Goal: Information Seeking & Learning: Learn about a topic

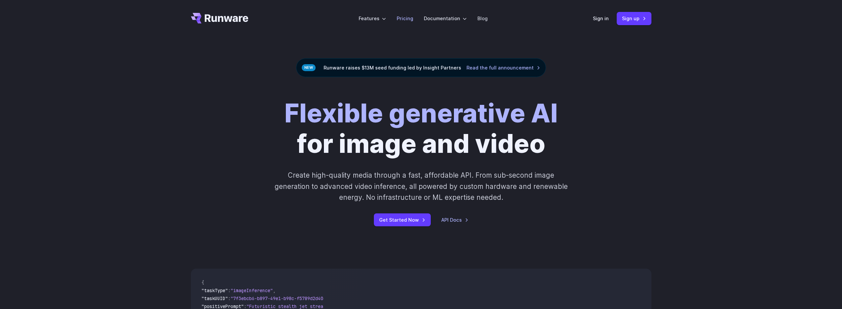
click at [409, 19] on link "Pricing" at bounding box center [405, 19] width 17 height 8
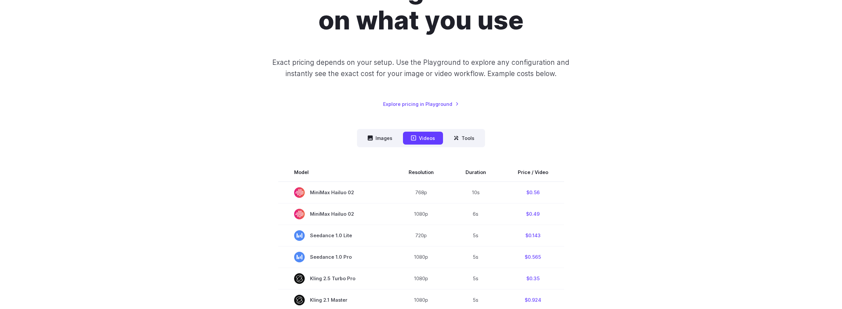
scroll to position [80, 0]
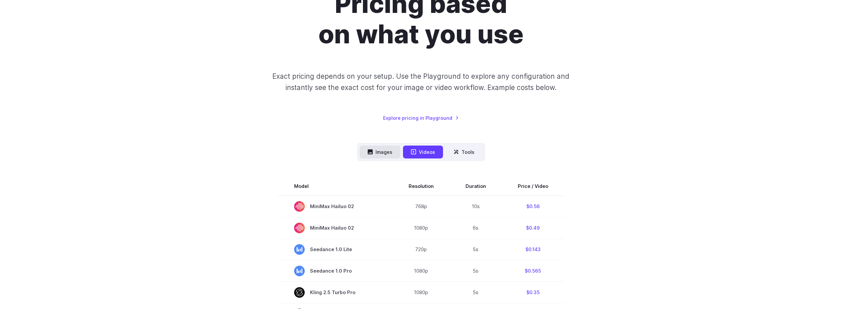
click at [381, 155] on button "Images" at bounding box center [380, 152] width 41 height 13
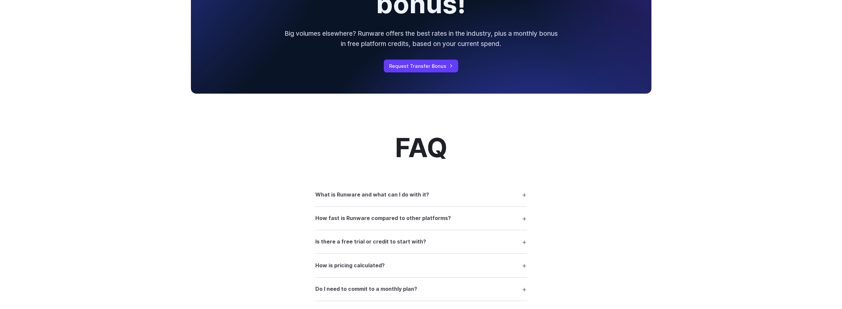
scroll to position [145, 0]
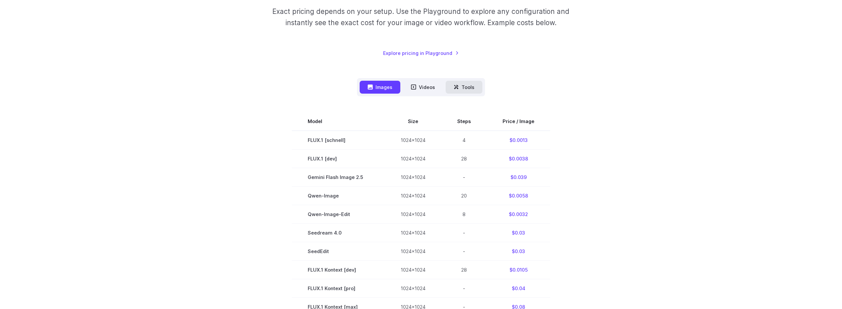
click at [456, 87] on icon at bounding box center [456, 87] width 4 height 4
click at [450, 87] on button "Tools" at bounding box center [464, 87] width 37 height 13
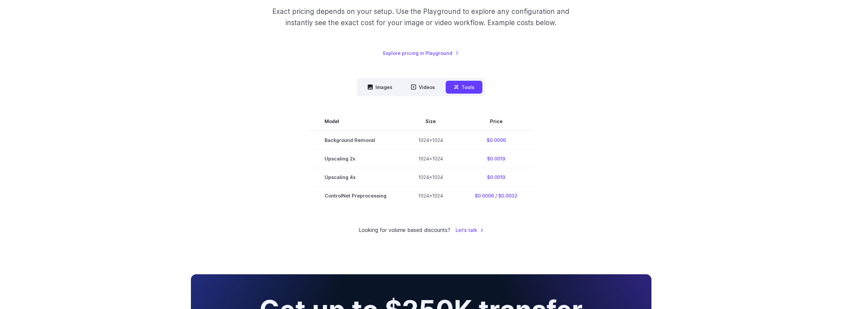
click at [156, 117] on div "Pricing based on what you use Exact pricing depends on your setup. Use the Play…" at bounding box center [421, 79] width 842 height 374
